Goal: Find specific page/section: Find specific page/section

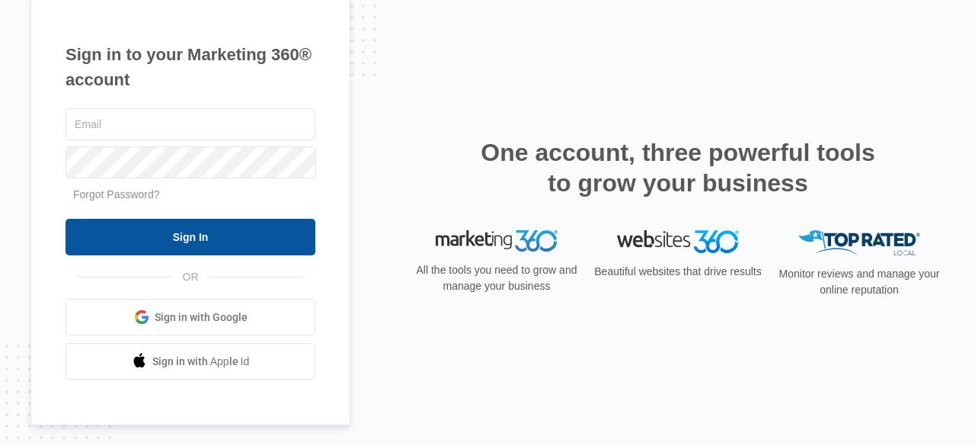
type input "[EMAIL_ADDRESS][DOMAIN_NAME]"
click at [266, 232] on input "Sign In" at bounding box center [191, 237] width 250 height 37
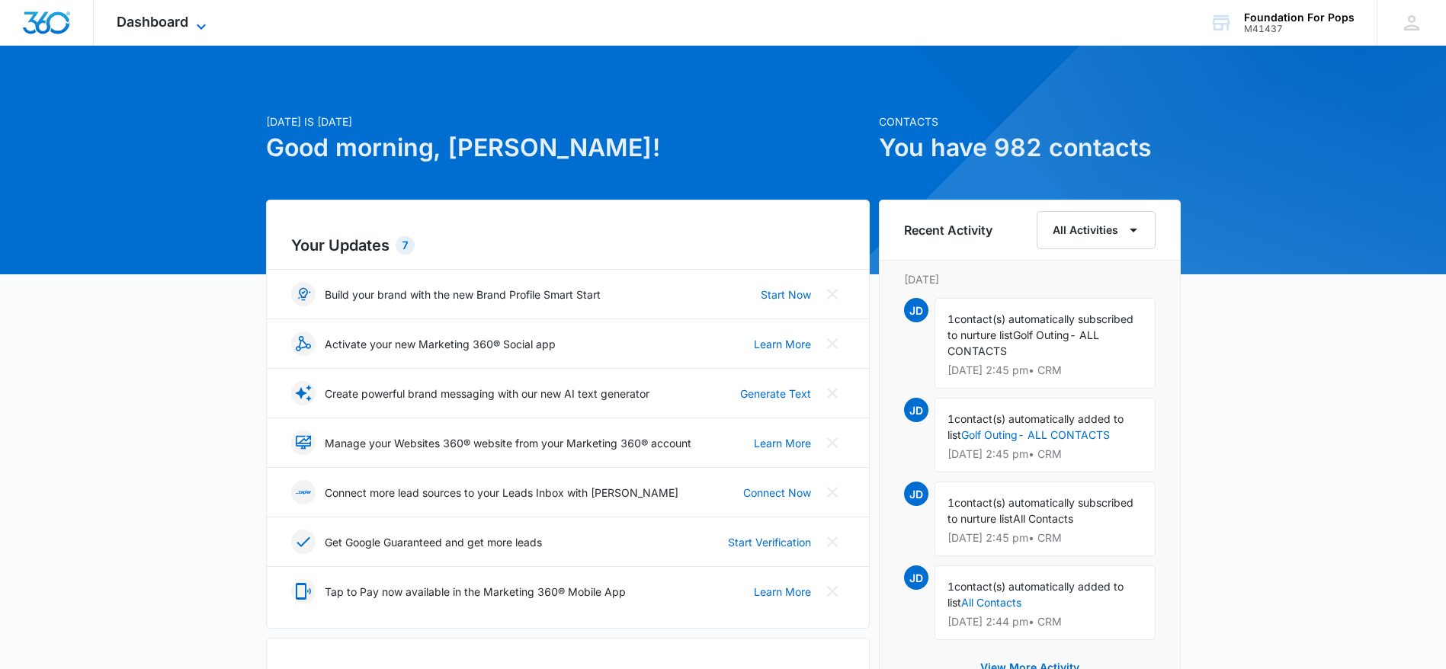
click at [194, 22] on icon at bounding box center [201, 27] width 18 height 18
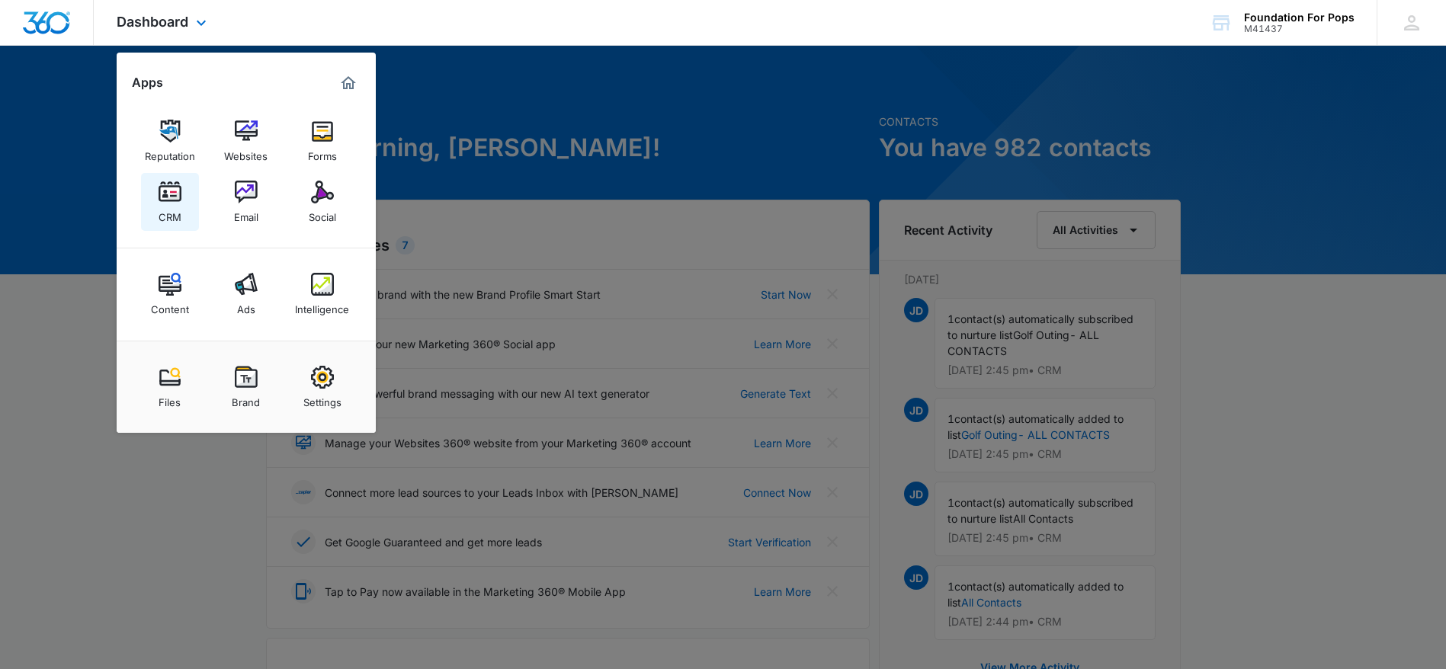
click at [182, 195] on link "CRM" at bounding box center [170, 202] width 58 height 58
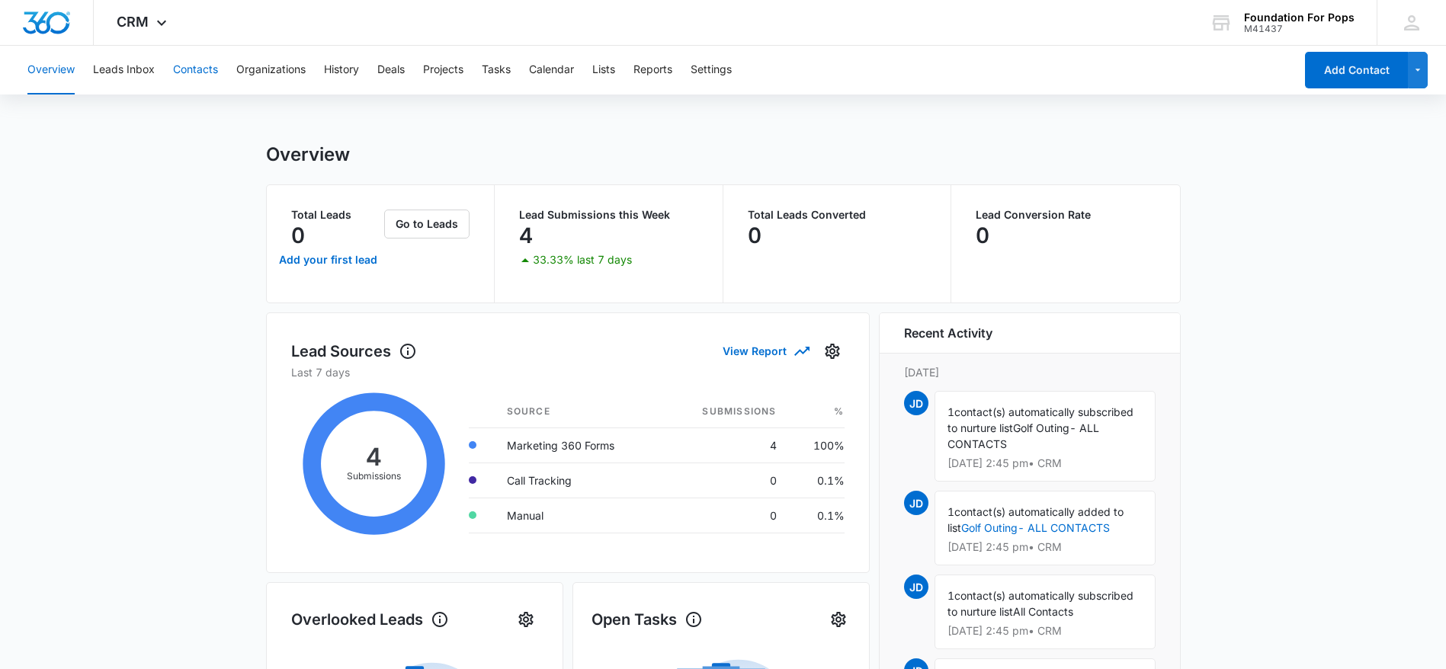
click at [194, 62] on button "Contacts" at bounding box center [195, 70] width 45 height 49
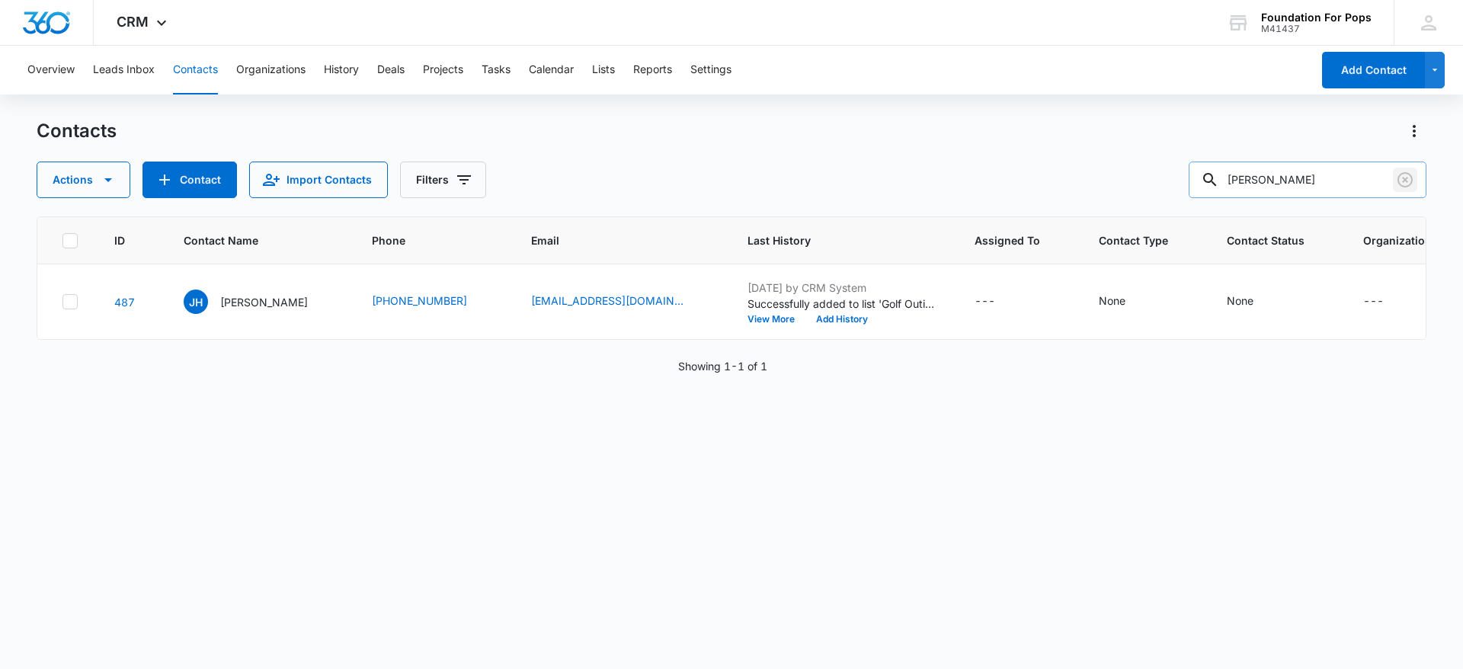
drag, startPoint x: 1408, startPoint y: 178, endPoint x: 1399, endPoint y: 181, distance: 8.9
click at [1405, 180] on icon "Clear" at bounding box center [1405, 180] width 18 height 18
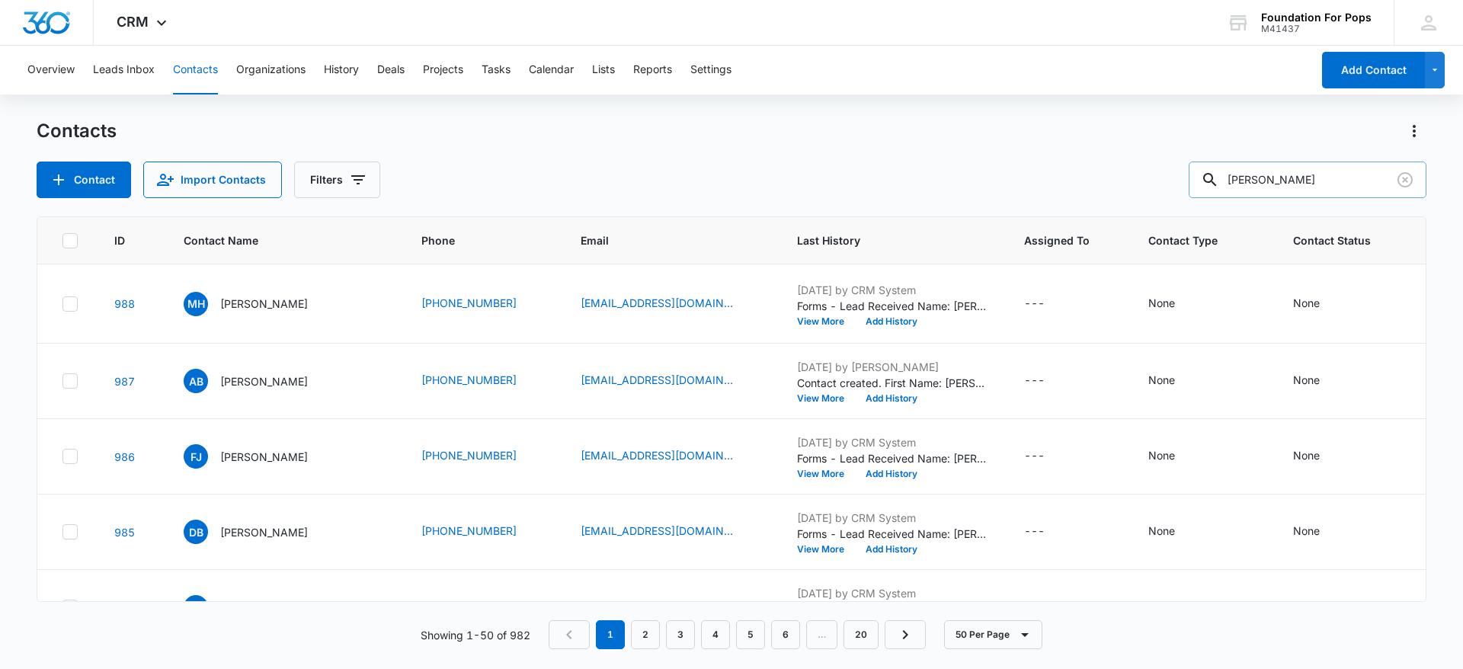
type input "greer"
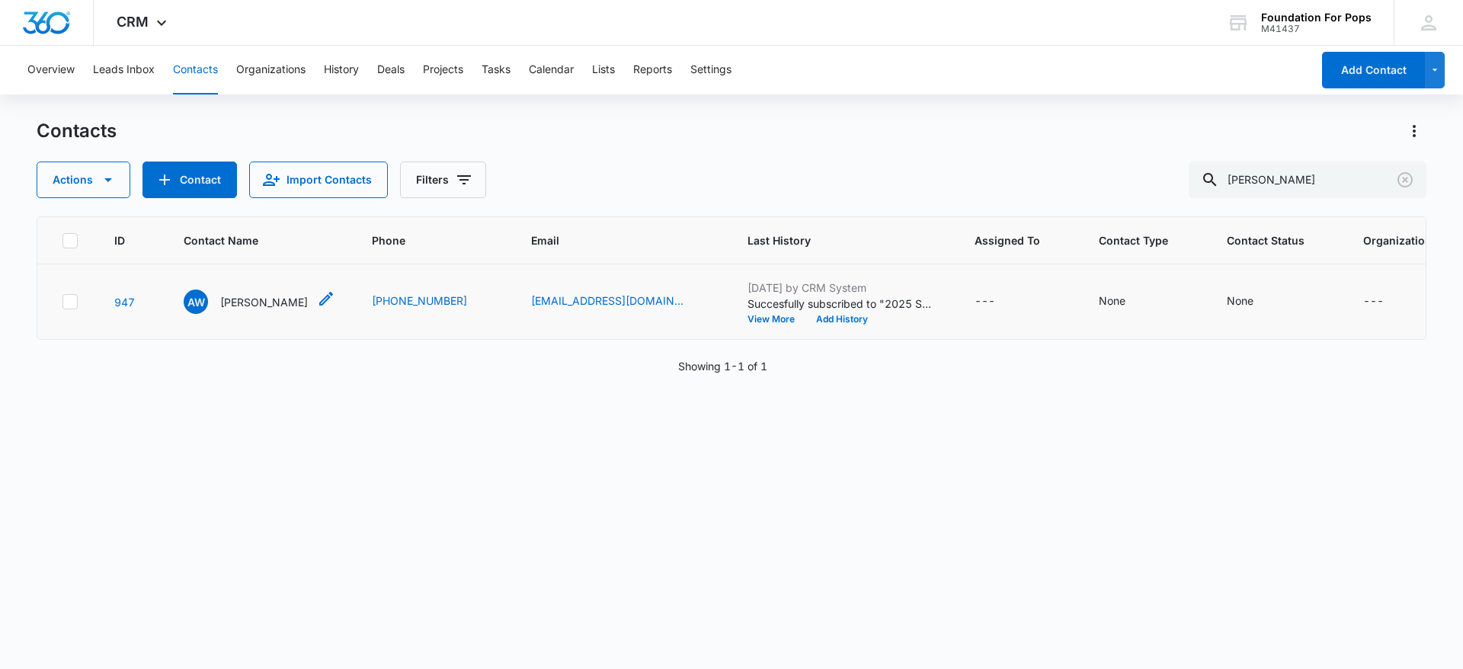
click at [227, 310] on p "Arkeita W. Greer" at bounding box center [264, 302] width 88 height 16
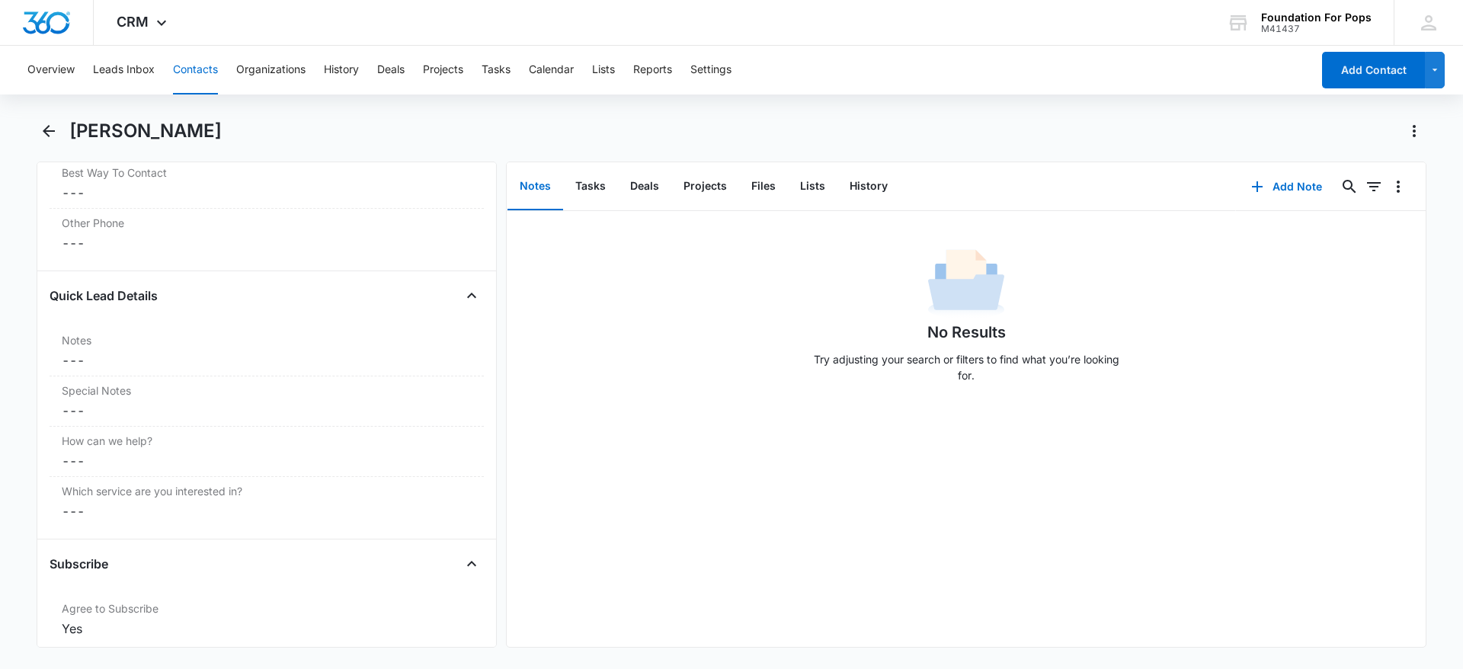
scroll to position [1257, 0]
